Goal: Navigation & Orientation: Find specific page/section

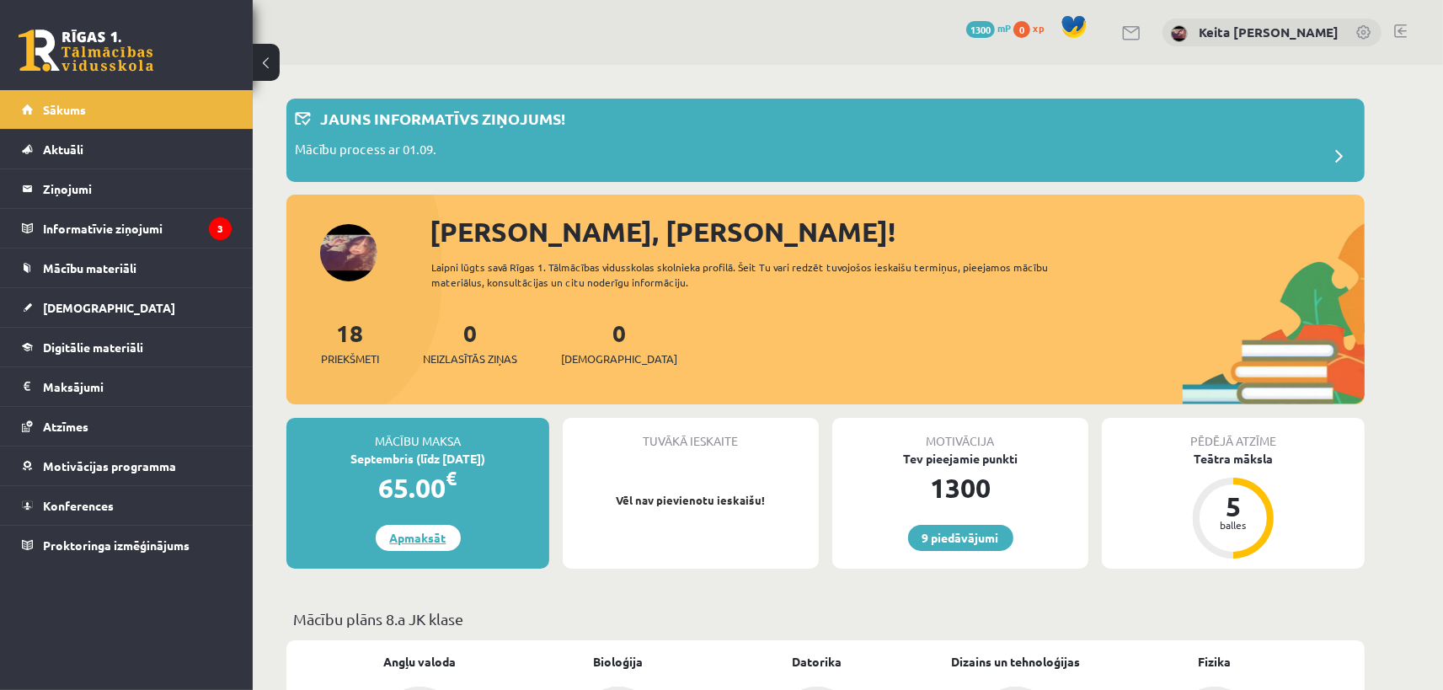
click at [410, 543] on link "Apmaksāt" at bounding box center [418, 538] width 85 height 26
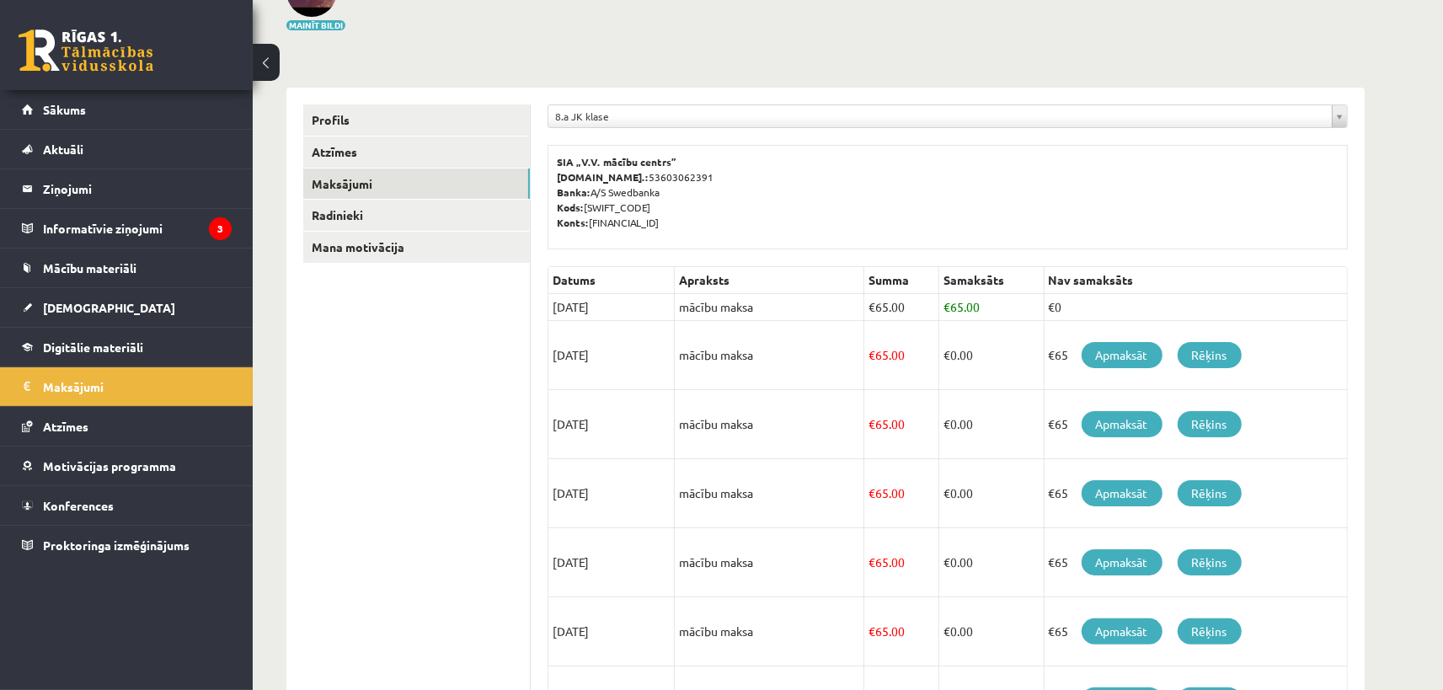
scroll to position [503, 0]
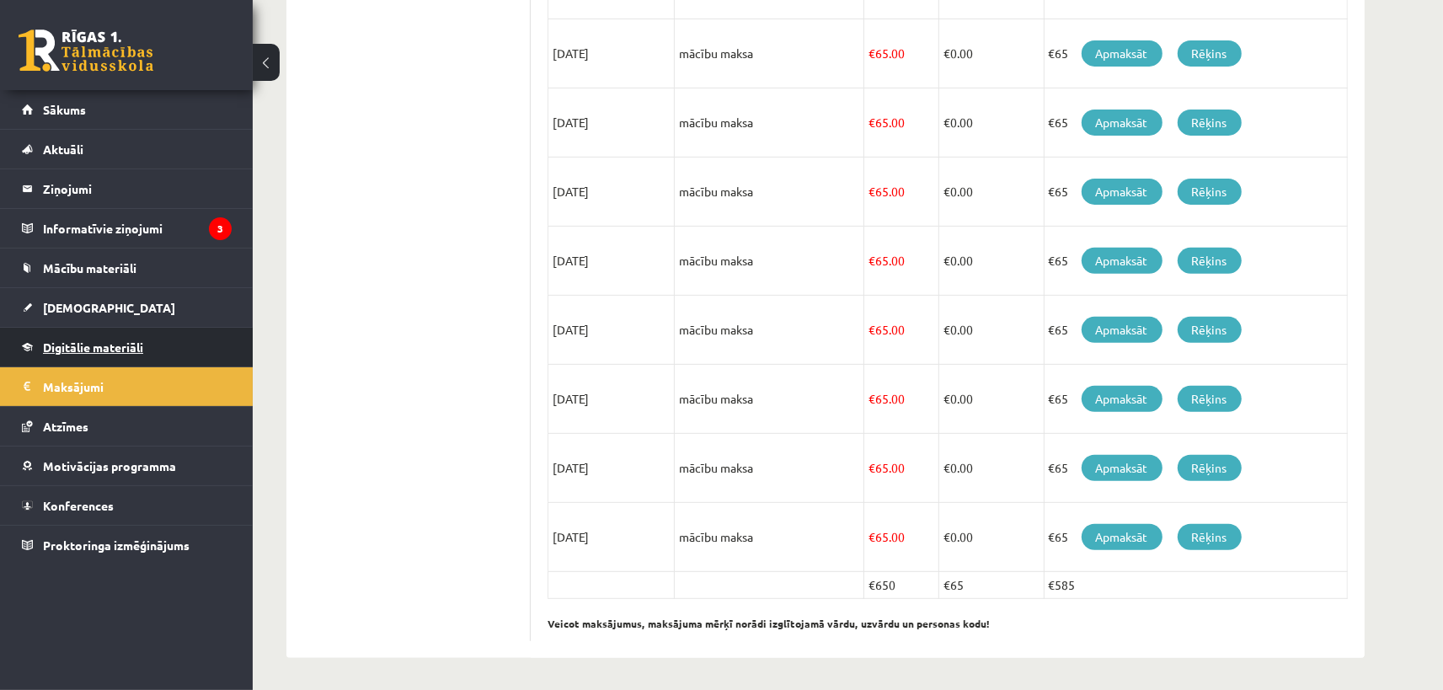
click at [65, 346] on span "Digitālie materiāli" at bounding box center [93, 347] width 100 height 15
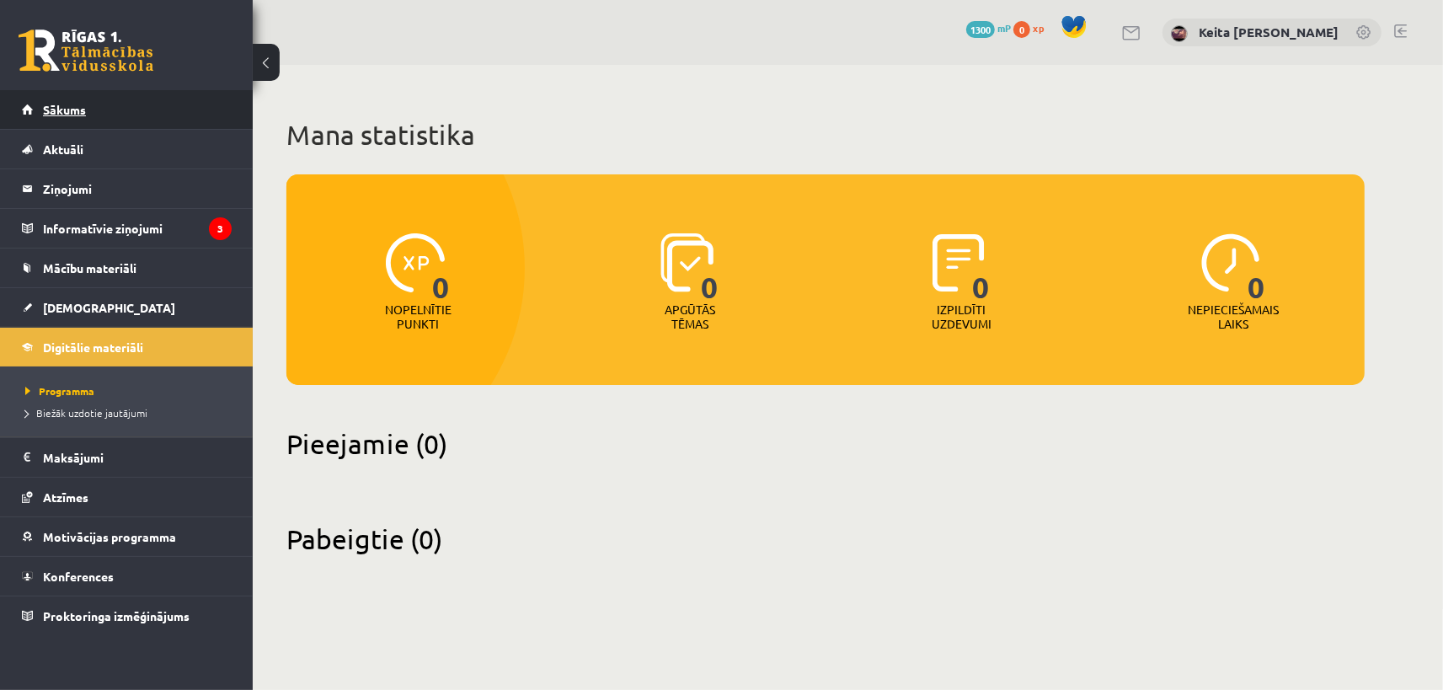
click at [62, 116] on link "Sākums" at bounding box center [127, 109] width 210 height 39
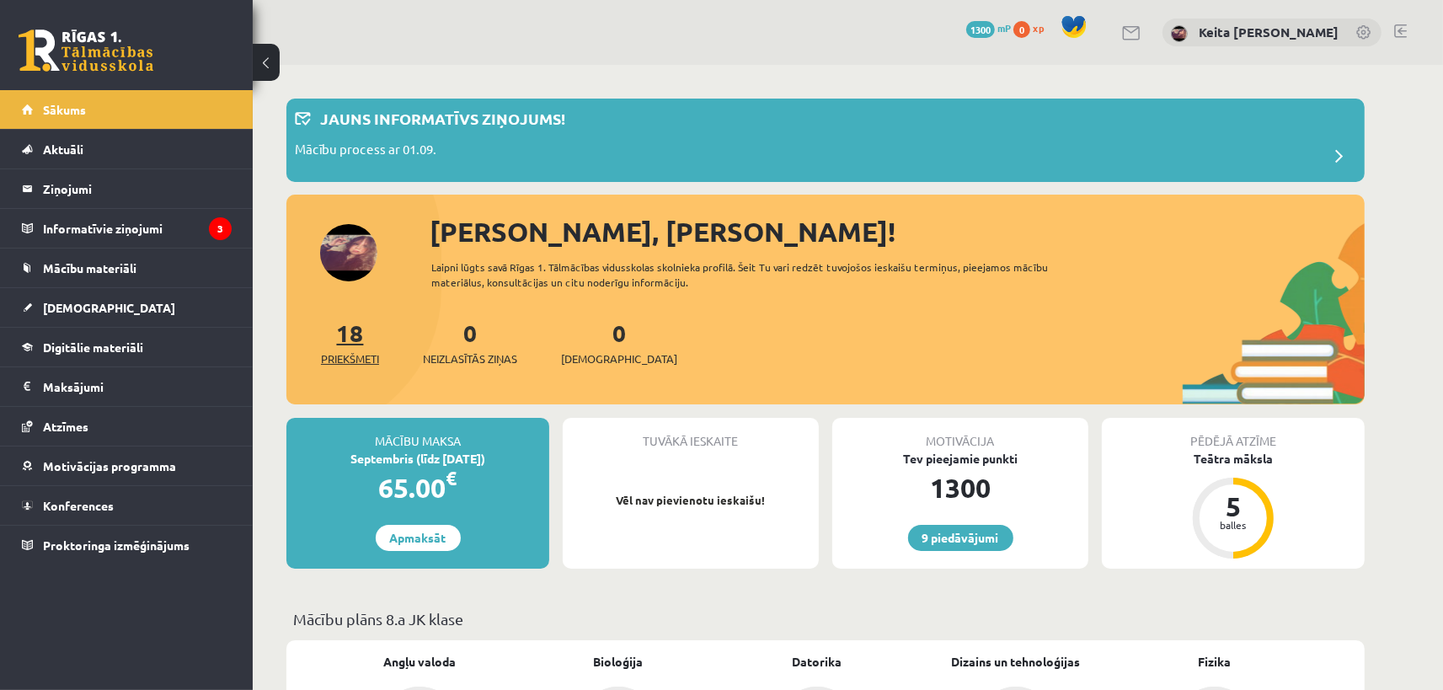
click at [346, 357] on span "Priekšmeti" at bounding box center [350, 359] width 58 height 17
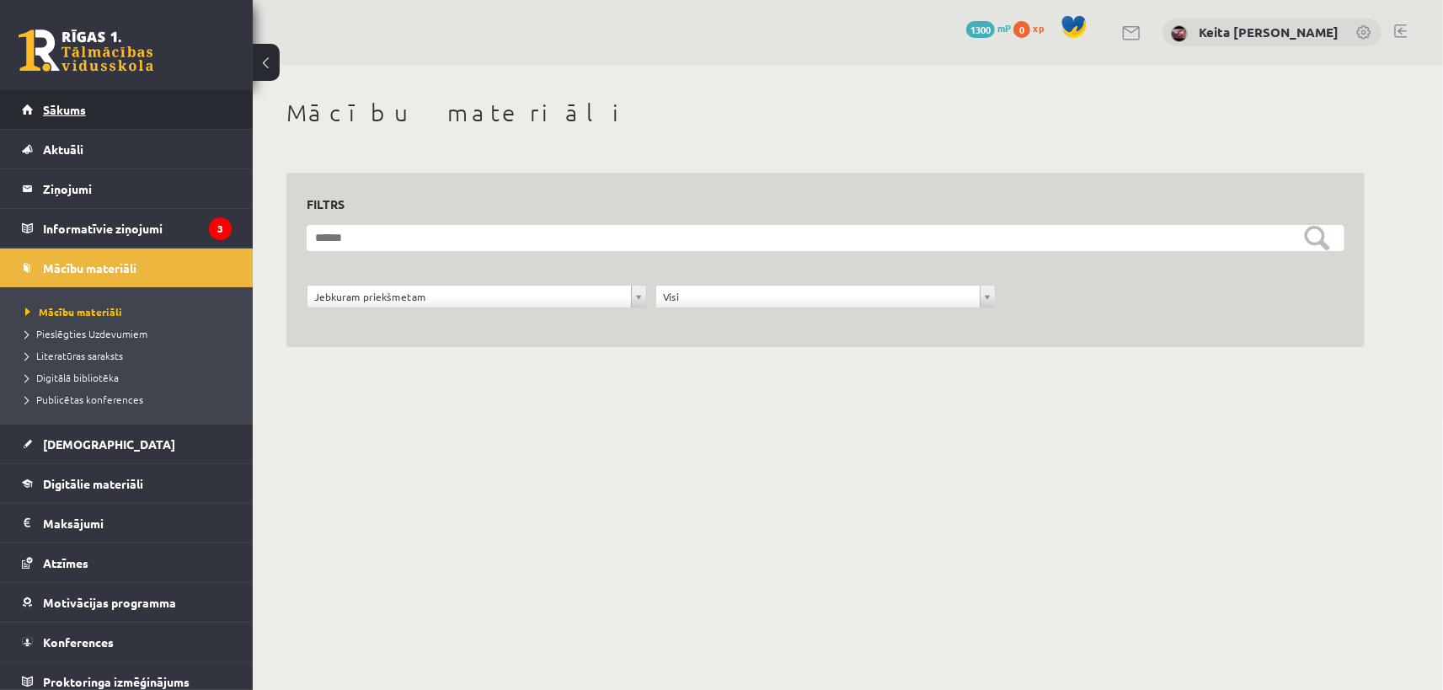
click at [82, 107] on span "Sākums" at bounding box center [64, 109] width 43 height 15
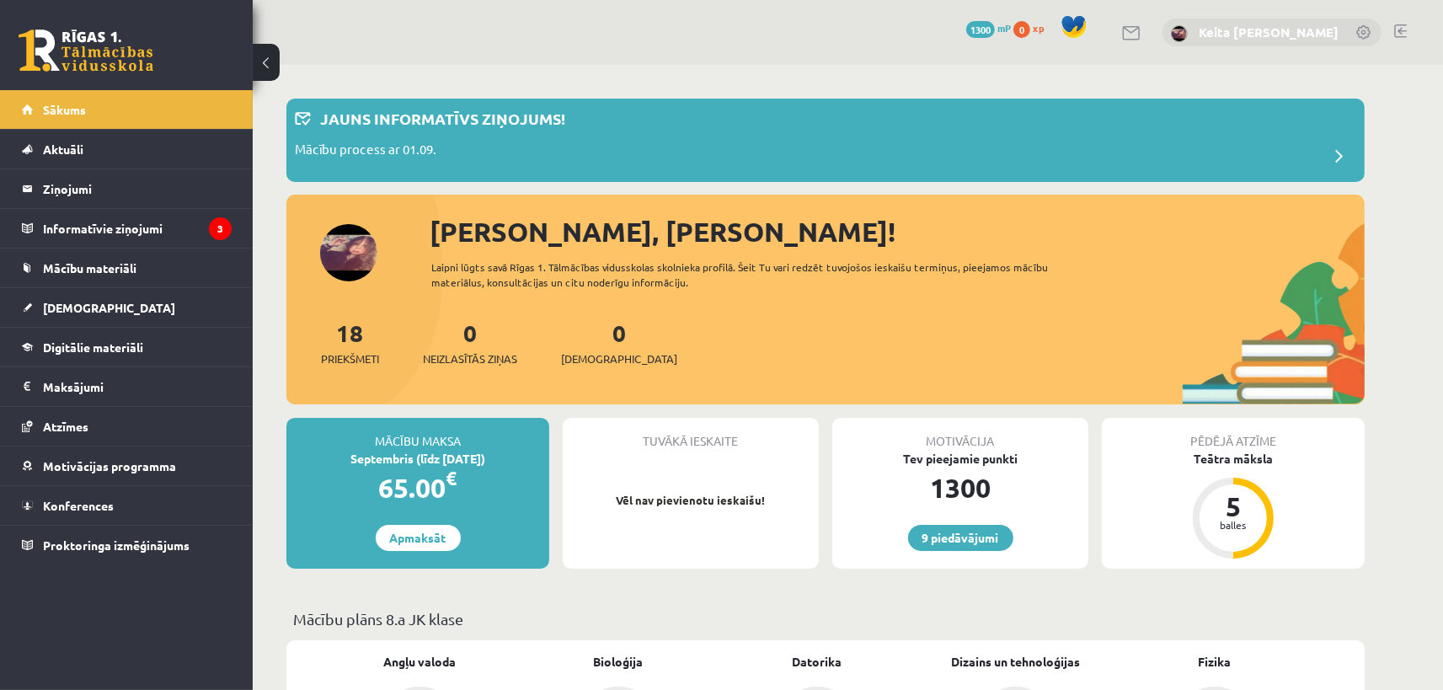
click at [1319, 32] on link "Keita [PERSON_NAME]" at bounding box center [1269, 32] width 140 height 17
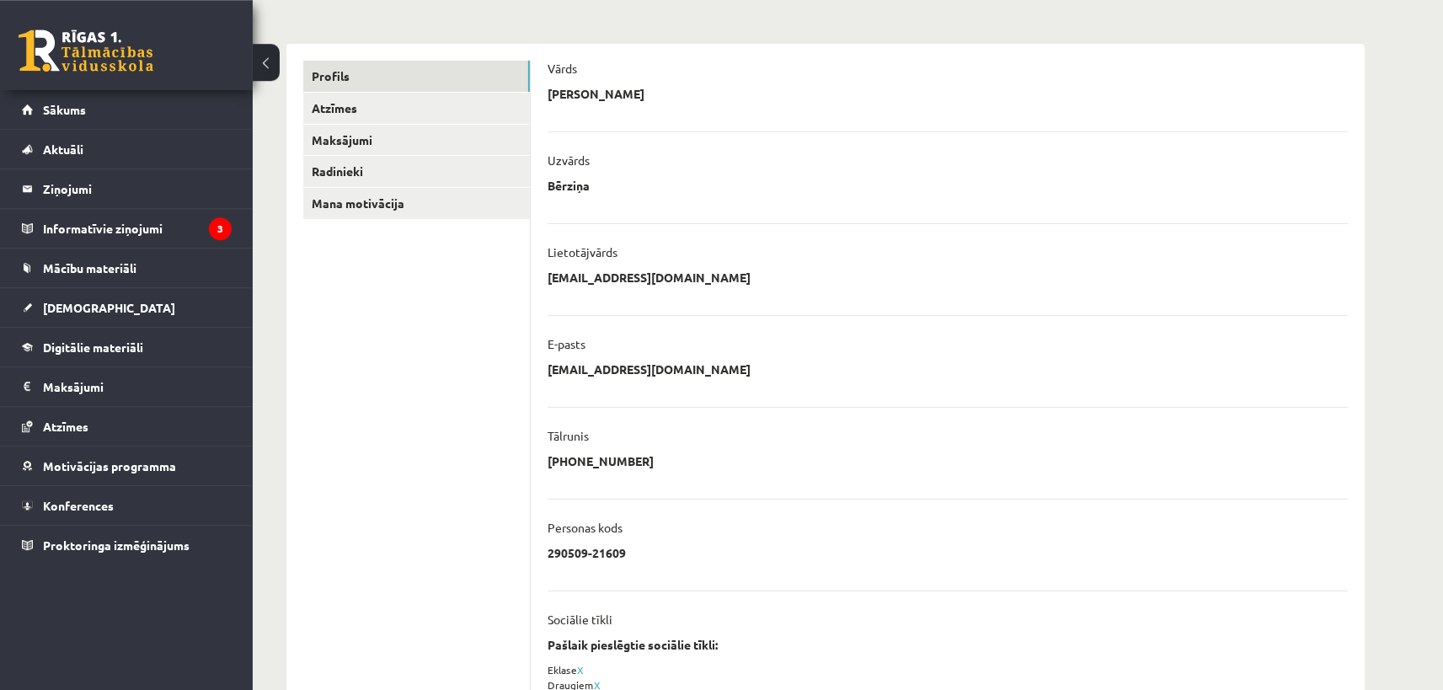
scroll to position [93, 0]
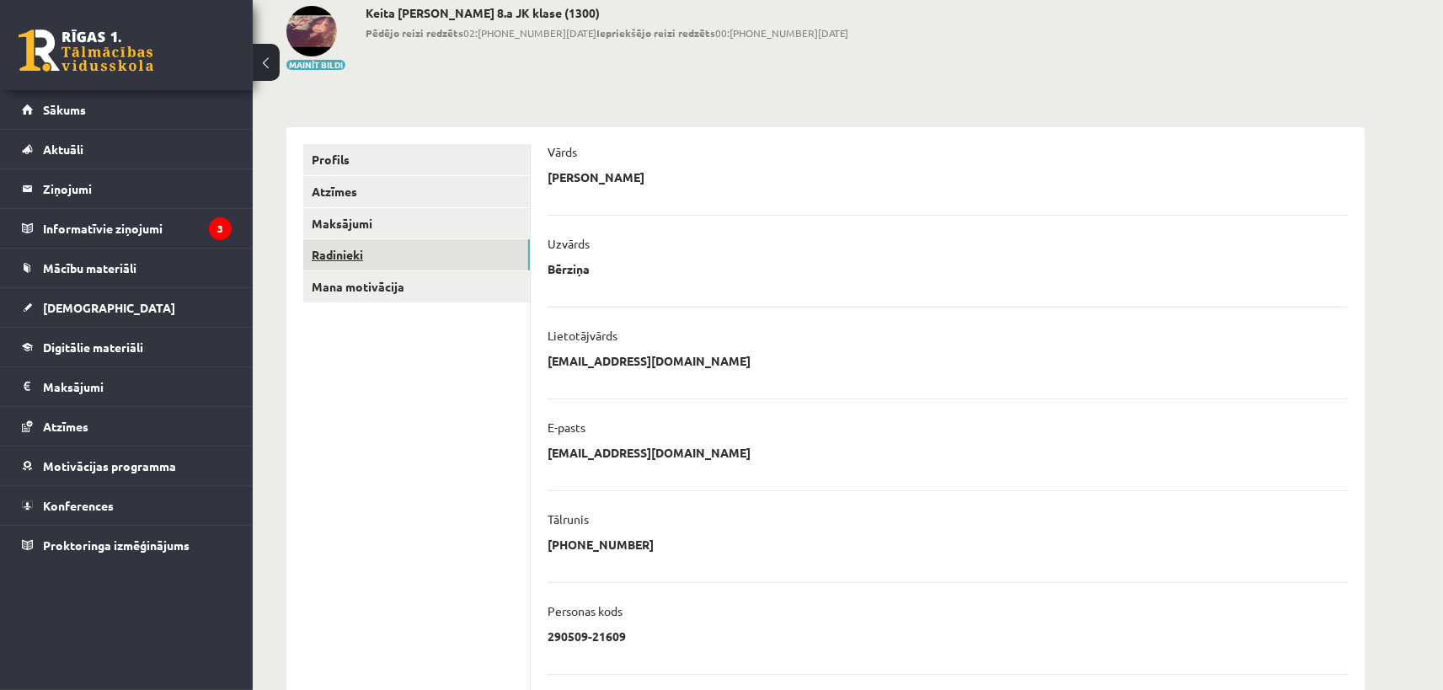
click at [343, 263] on link "Radinieki" at bounding box center [416, 254] width 227 height 31
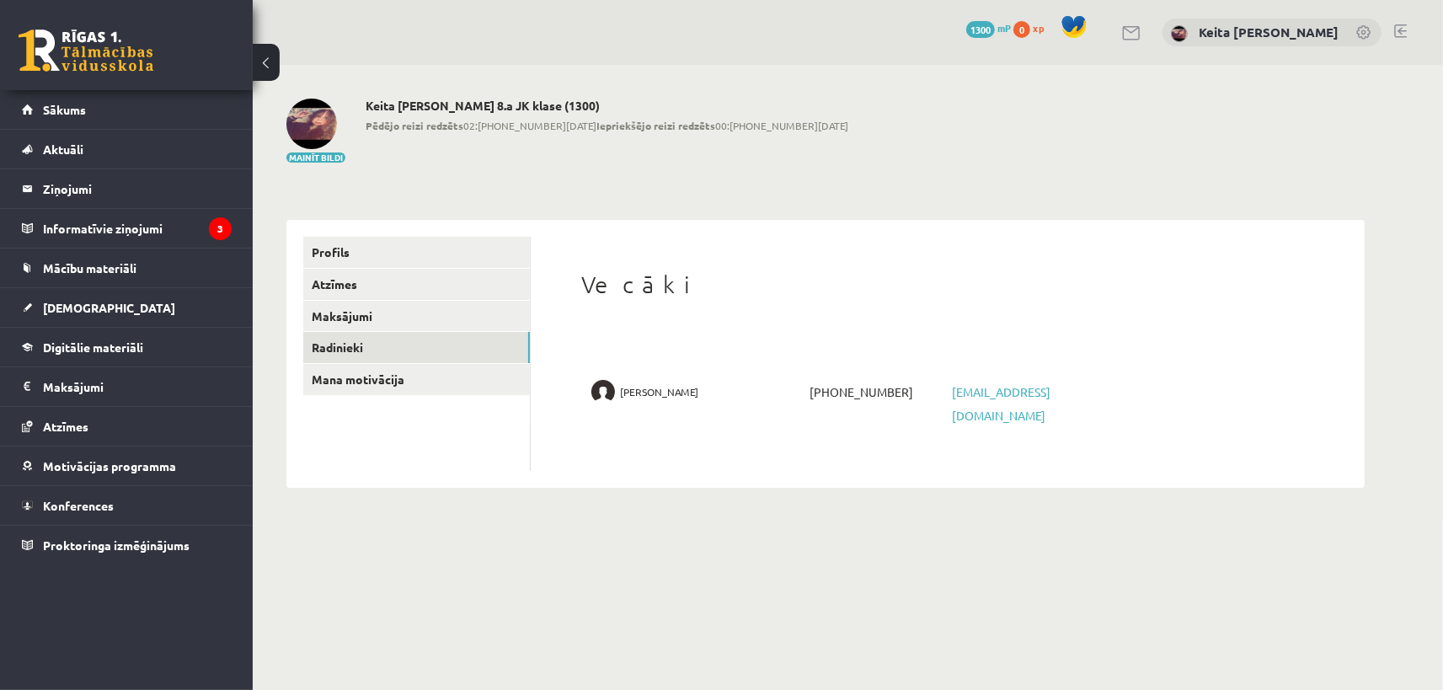
click at [647, 394] on span "Anete Andersone" at bounding box center [659, 392] width 78 height 24
click at [565, 388] on div "Vecāki Anete Andersone +37120207062 aneksita@gmail.com" at bounding box center [948, 354] width 800 height 234
click at [602, 390] on img at bounding box center [604, 392] width 24 height 24
click at [347, 244] on link "Profils" at bounding box center [416, 252] width 227 height 31
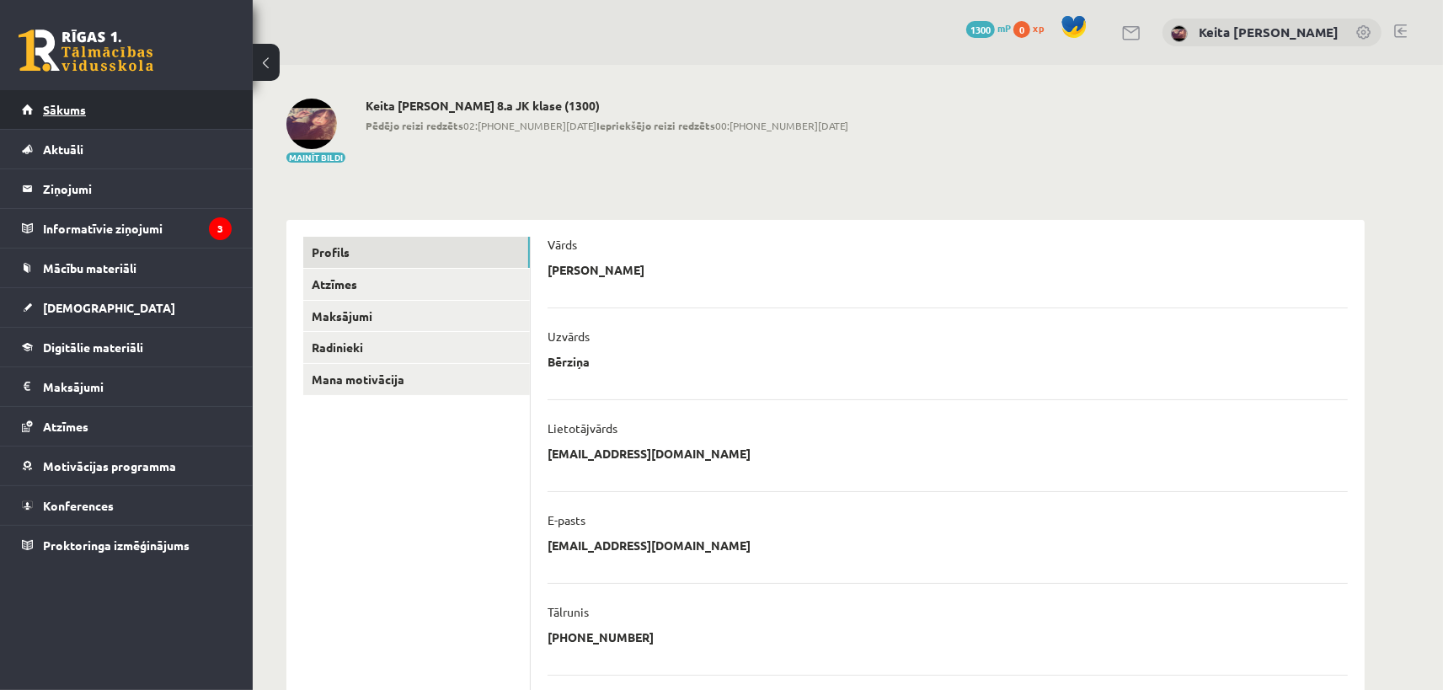
click at [43, 105] on span "Sākums" at bounding box center [64, 109] width 43 height 15
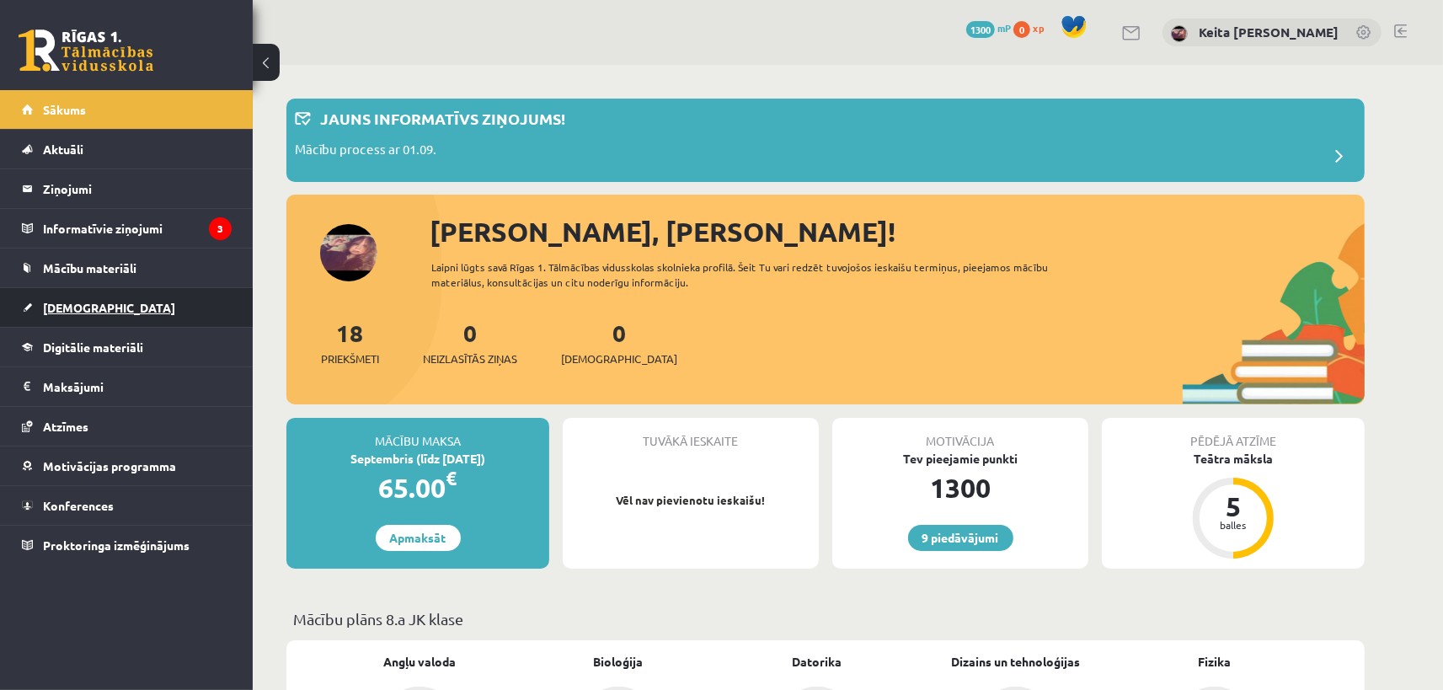
click at [51, 310] on span "[DEMOGRAPHIC_DATA]" at bounding box center [109, 307] width 132 height 15
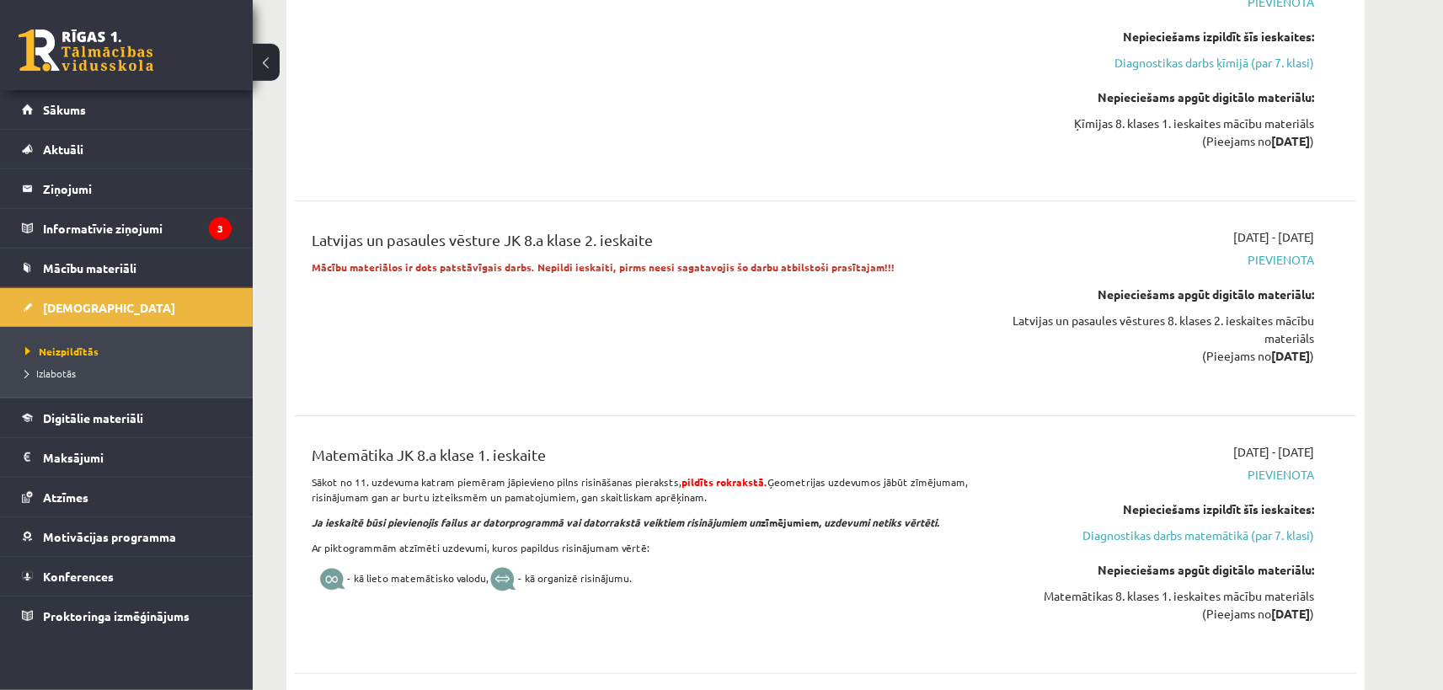
scroll to position [6025, 0]
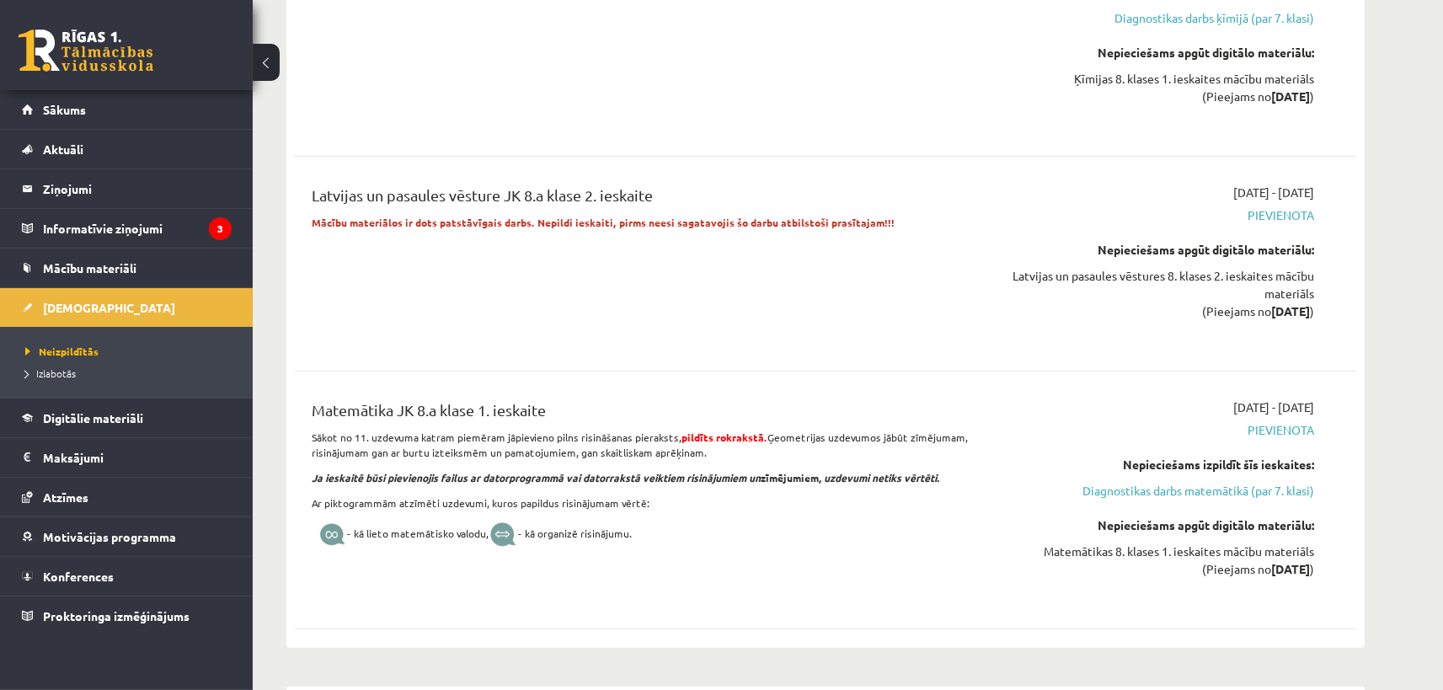
drag, startPoint x: 348, startPoint y: 424, endPoint x: 663, endPoint y: 433, distance: 315.3
click at [663, 430] on div "Matemātika JK 8.a klase 1. ieskaite" at bounding box center [642, 414] width 660 height 31
click at [795, 361] on div "Latvijas un pasaules vēsture JK 8.a klase 2. ieskaite Mācību materiālos ir dots…" at bounding box center [826, 264] width 1062 height 194
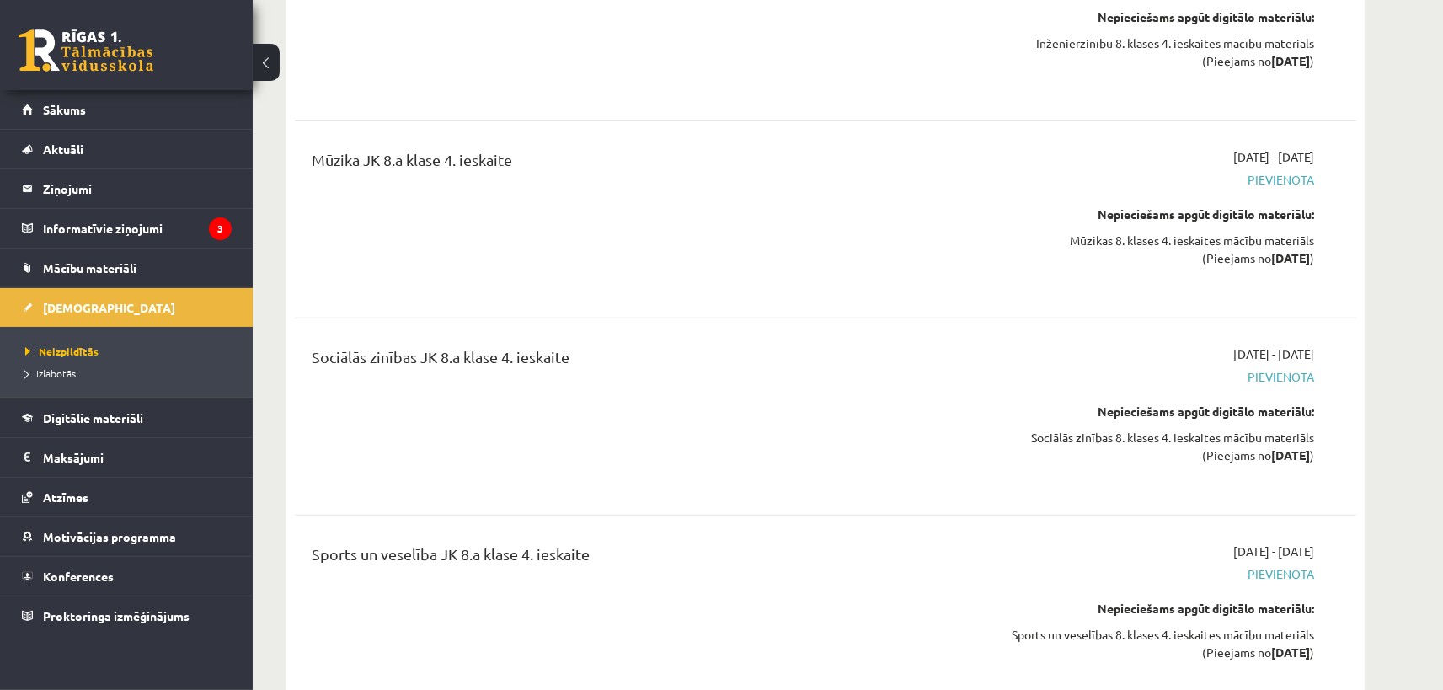
scroll to position [18075, 0]
